Goal: Find specific page/section: Find specific page/section

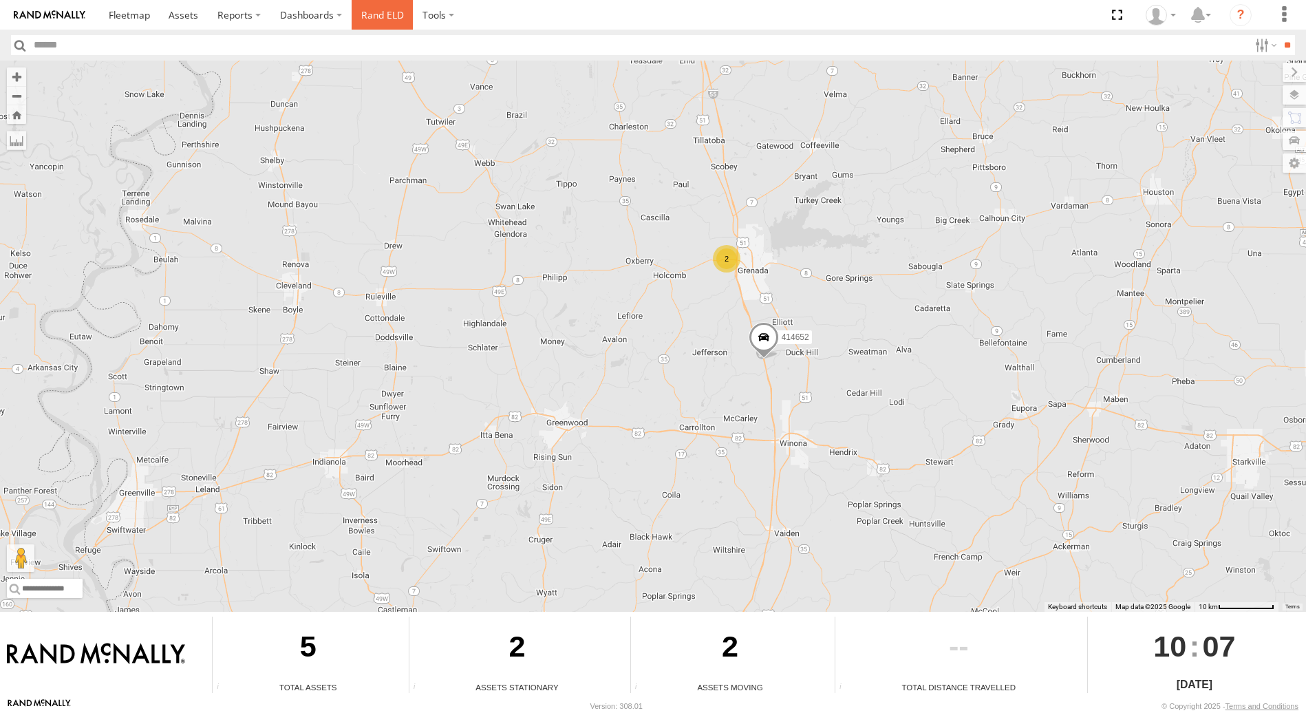
click at [383, 12] on link "Rand ELD" at bounding box center [383, 15] width 62 height 30
